Goal: Contribute content: Add original content to the website for others to see

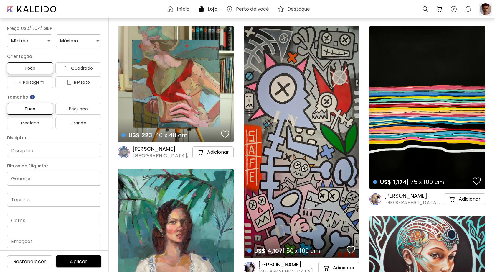
click at [488, 9] on div at bounding box center [485, 9] width 13 height 13
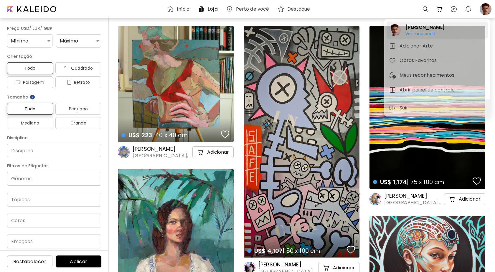
click at [429, 34] on h6 "Ver meu perfil" at bounding box center [425, 33] width 39 height 5
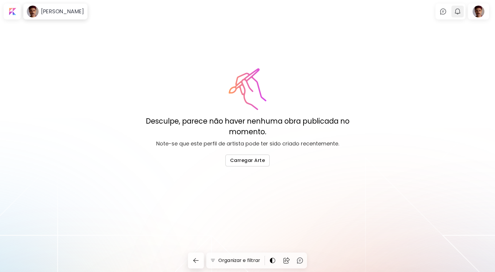
click at [453, 16] on button "0" at bounding box center [458, 11] width 10 height 10
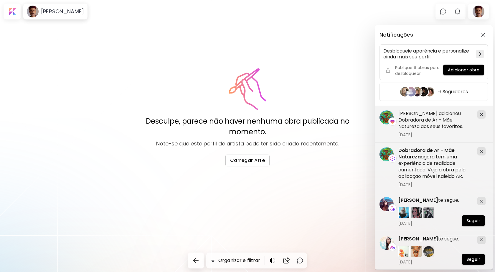
click at [440, 14] on div "Notificações Desbloqueie aparência e personalize ainda mais seu perfil. Publiqu…" at bounding box center [247, 136] width 495 height 272
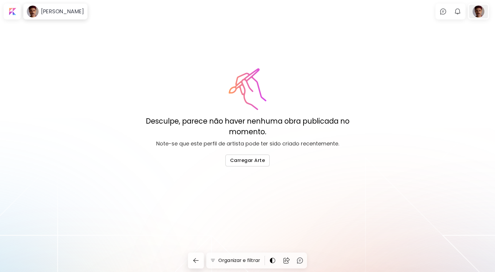
click at [477, 13] on div at bounding box center [478, 12] width 19 height 14
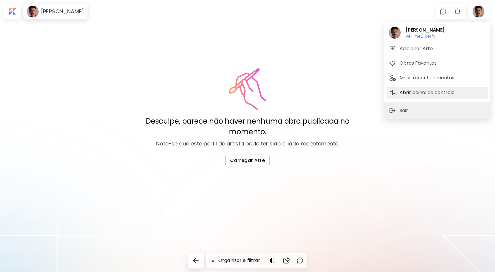
click at [424, 95] on h5 "Abrir painel de controle" at bounding box center [428, 92] width 57 height 7
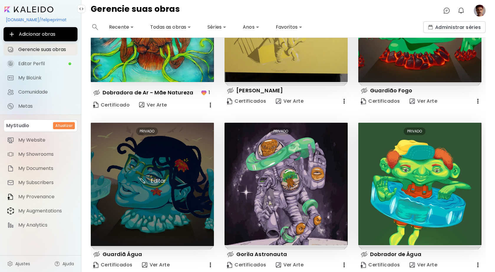
scroll to position [89, 0]
click at [159, 152] on img at bounding box center [152, 184] width 123 height 123
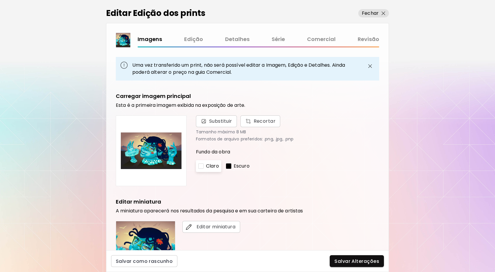
click at [377, 73] on div "Uma vez transferido um print, não será possível editar a Imagem, Edição e Detal…" at bounding box center [248, 69] width 264 height 24
click at [371, 66] on img "button" at bounding box center [370, 65] width 7 height 7
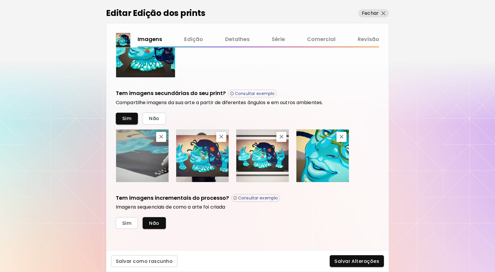
scroll to position [167, 0]
click at [318, 40] on link "Comercial" at bounding box center [321, 39] width 29 height 9
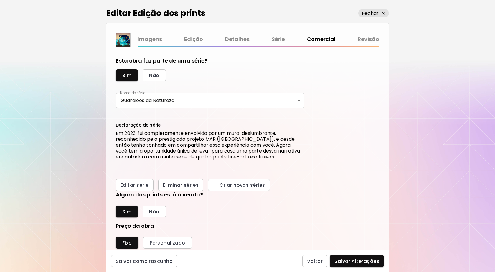
click at [369, 42] on link "Revisão" at bounding box center [369, 39] width 22 height 9
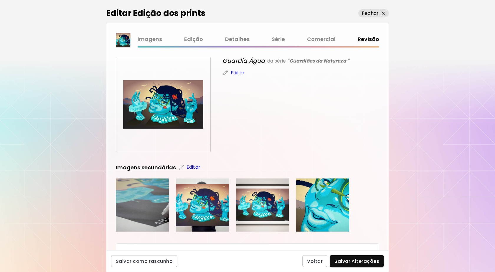
click at [159, 41] on link "Imagens" at bounding box center [150, 39] width 24 height 9
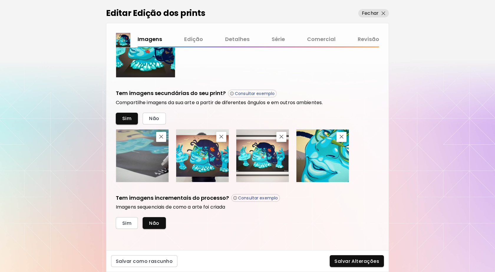
scroll to position [167, 0]
click at [152, 174] on img at bounding box center [142, 155] width 52 height 52
click at [245, 199] on p "Consultar exemplo" at bounding box center [258, 197] width 40 height 5
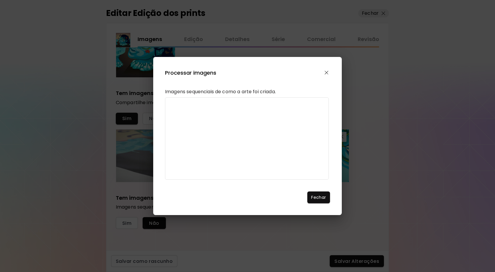
click at [327, 71] on img "button" at bounding box center [327, 73] width 4 height 4
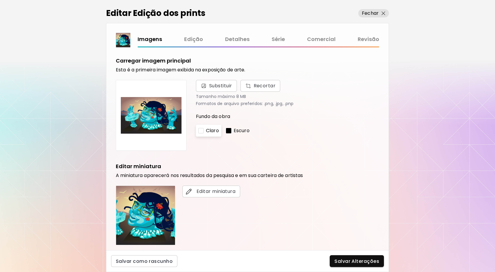
scroll to position [0, 0]
click at [281, 42] on link "Série" at bounding box center [278, 39] width 13 height 9
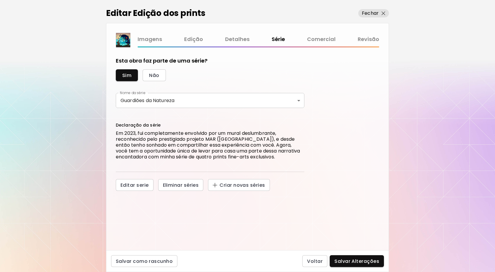
click at [324, 40] on link "Comercial" at bounding box center [321, 39] width 29 height 9
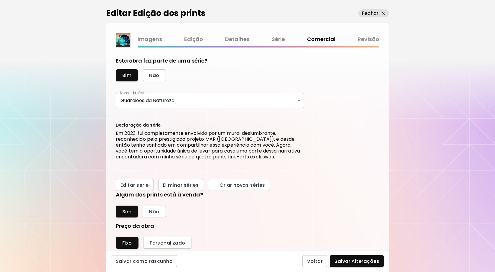
click at [246, 40] on link "Detalhes" at bounding box center [237, 39] width 24 height 9
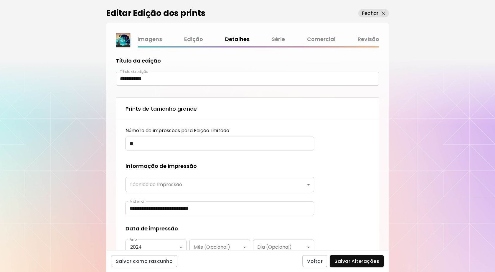
type input "**********"
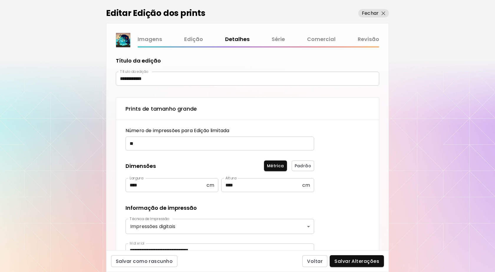
type textarea "**********"
click at [318, 40] on link "Comercial" at bounding box center [321, 39] width 29 height 9
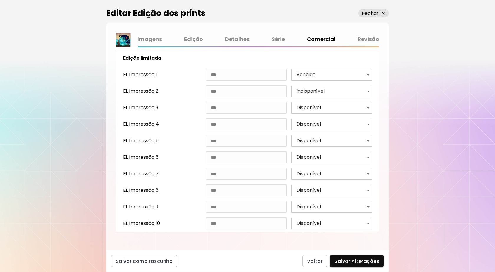
scroll to position [261, 0]
click at [384, 13] on img "button" at bounding box center [384, 13] width 4 height 4
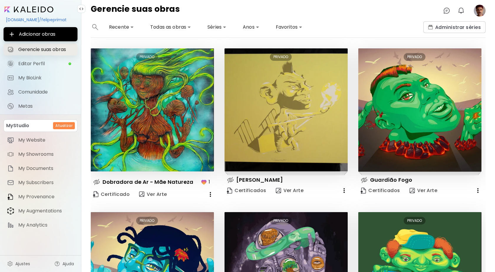
click at [55, 52] on span "Gerencie suas obras" at bounding box center [46, 50] width 56 height 6
click at [211, 194] on icon "button" at bounding box center [210, 194] width 7 height 7
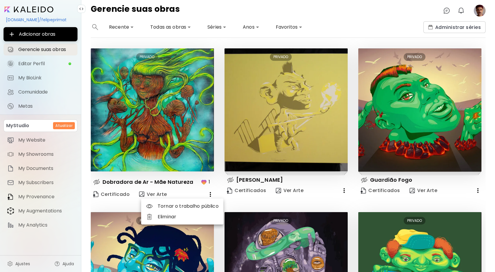
click at [205, 206] on li "Tornar o trabalho público" at bounding box center [182, 206] width 82 height 11
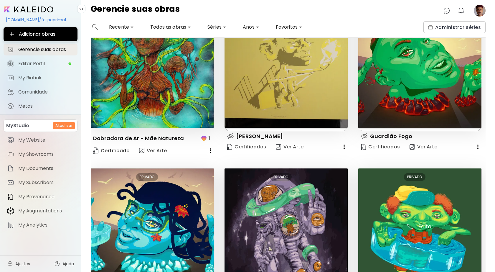
scroll to position [44, 0]
click at [479, 147] on icon "button" at bounding box center [478, 146] width 7 height 7
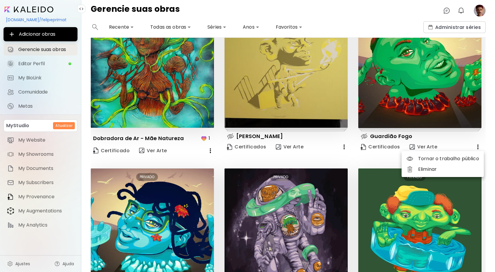
click at [448, 159] on li "Tornar o trabalho público" at bounding box center [443, 158] width 82 height 11
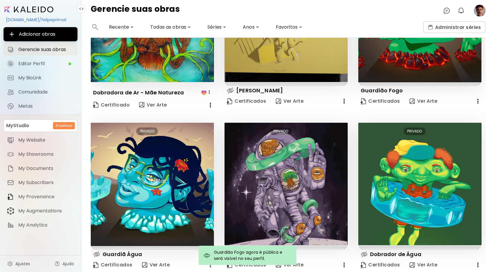
scroll to position [89, 0]
click at [210, 266] on icon "button" at bounding box center [210, 264] width 7 height 7
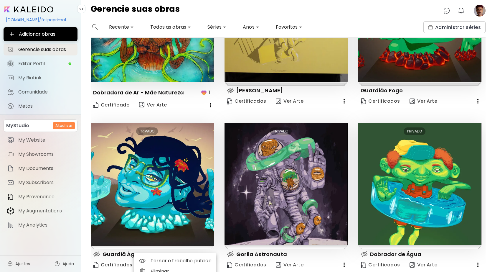
click at [194, 259] on li "Tornar o trabalho público" at bounding box center [175, 260] width 82 height 11
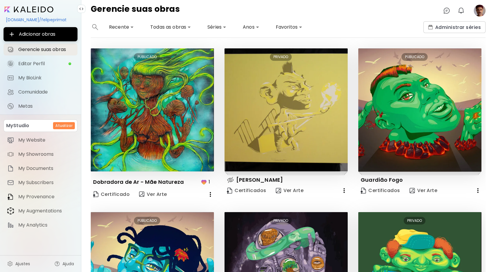
scroll to position [0, 0]
click at [481, 10] on image at bounding box center [480, 11] width 12 height 12
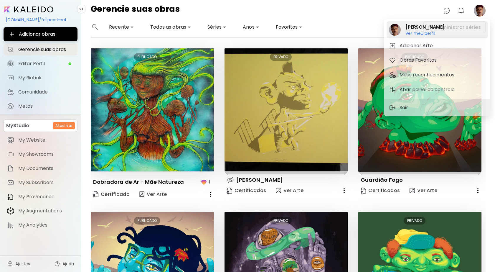
click at [429, 33] on h6 "Ver meu perfil" at bounding box center [425, 33] width 39 height 5
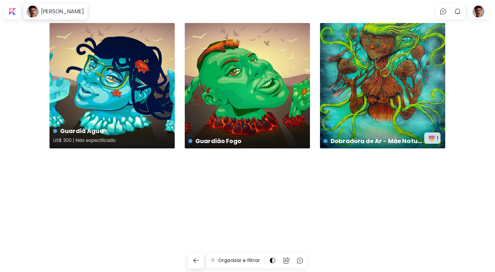
click at [161, 88] on div "Guardiã Água US$ 300 | Não especificado" at bounding box center [112, 85] width 125 height 125
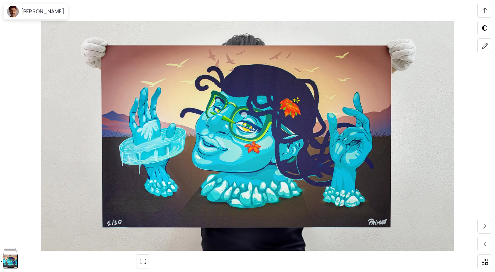
scroll to position [1142, 0]
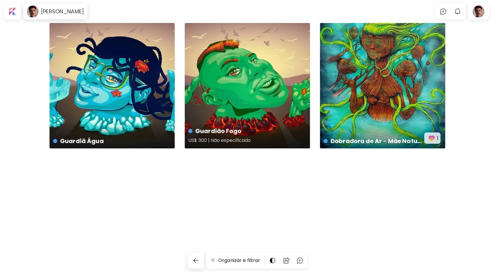
click at [266, 103] on div "Guardião Fogo US$ 300 | Não especificado" at bounding box center [247, 85] width 125 height 125
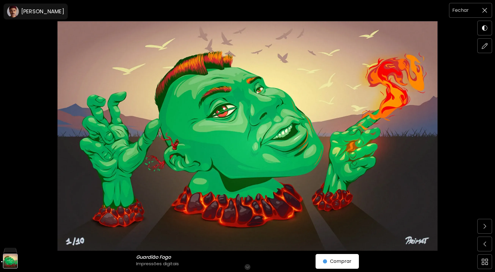
click at [483, 13] on span at bounding box center [485, 10] width 12 height 12
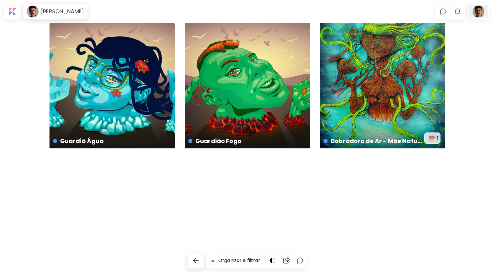
click at [484, 11] on div at bounding box center [478, 12] width 19 height 14
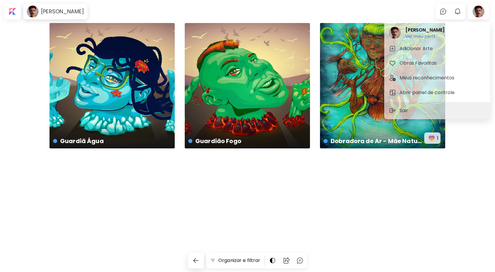
click at [285, 192] on div at bounding box center [247, 136] width 495 height 272
